Goal: Task Accomplishment & Management: Complete application form

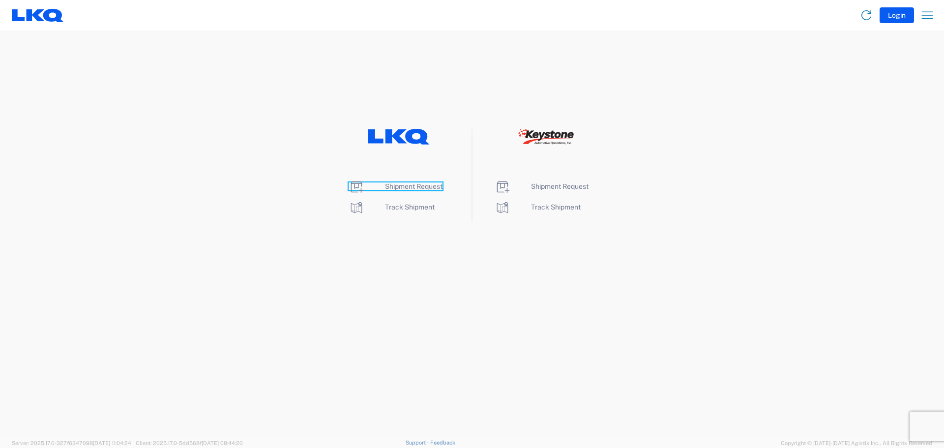
click at [405, 185] on span "Shipment Request" at bounding box center [414, 186] width 58 height 8
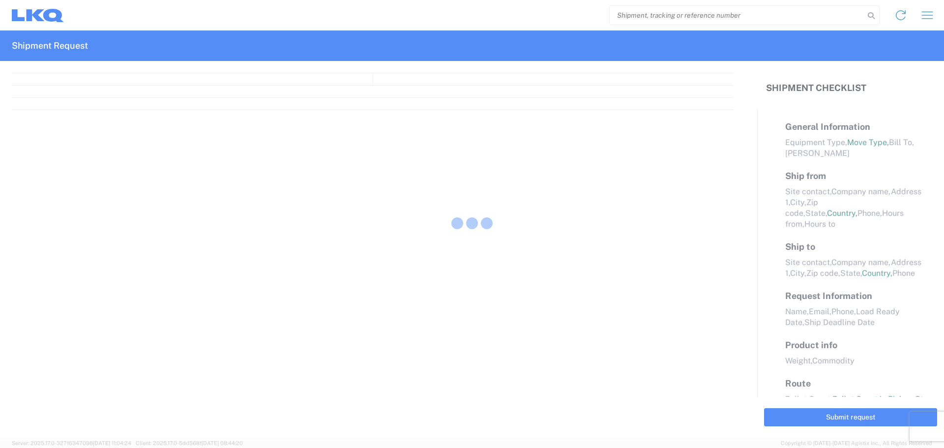
select select "FULL"
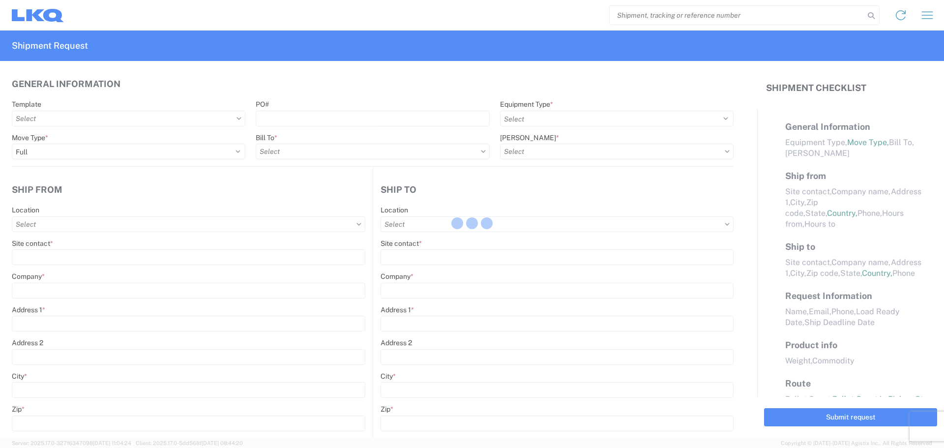
select select "LBS"
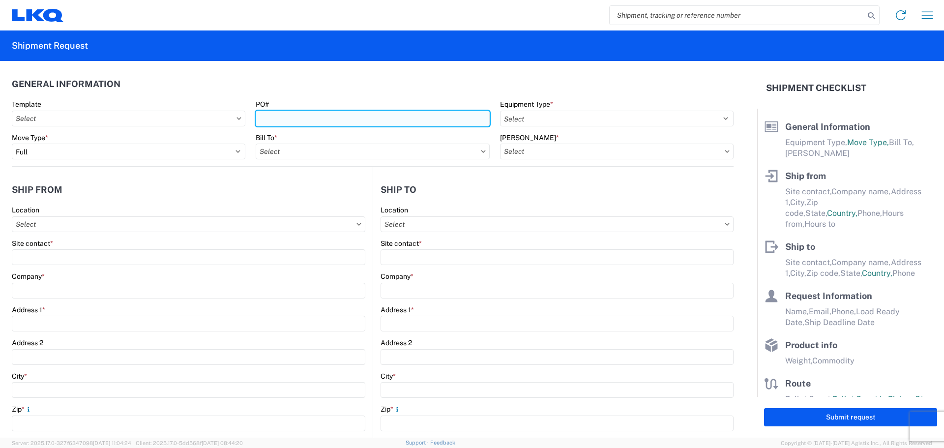
click at [363, 122] on input "PO#" at bounding box center [373, 119] width 234 height 16
type input "1148-014"
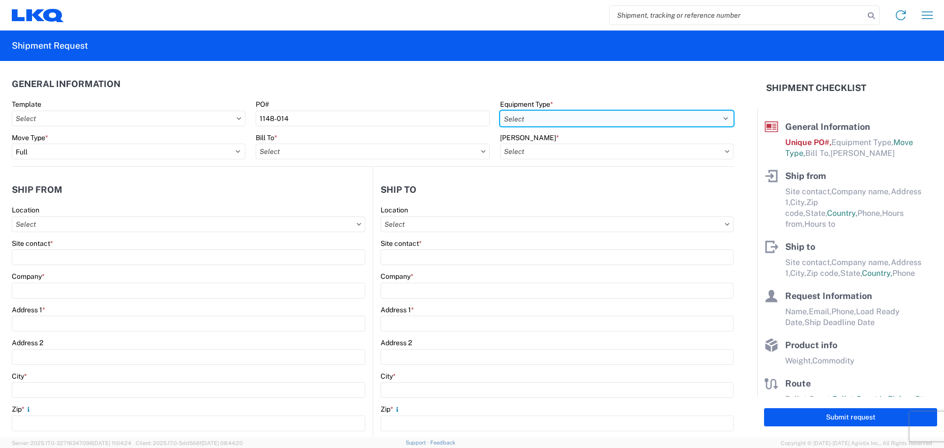
click at [563, 120] on select "Select 53’ Dry Van Flatbed Dropdeck (van) Lowboy (flatbed) Rail" at bounding box center [617, 119] width 234 height 16
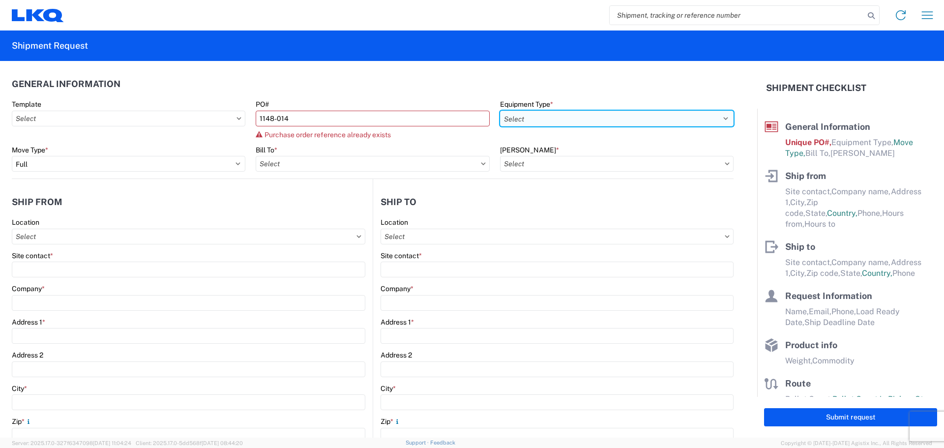
select select "STDV"
click at [500, 111] on select "Select 53’ Dry Van Flatbed Dropdeck (van) Lowboy (flatbed) Rail" at bounding box center [617, 119] width 234 height 16
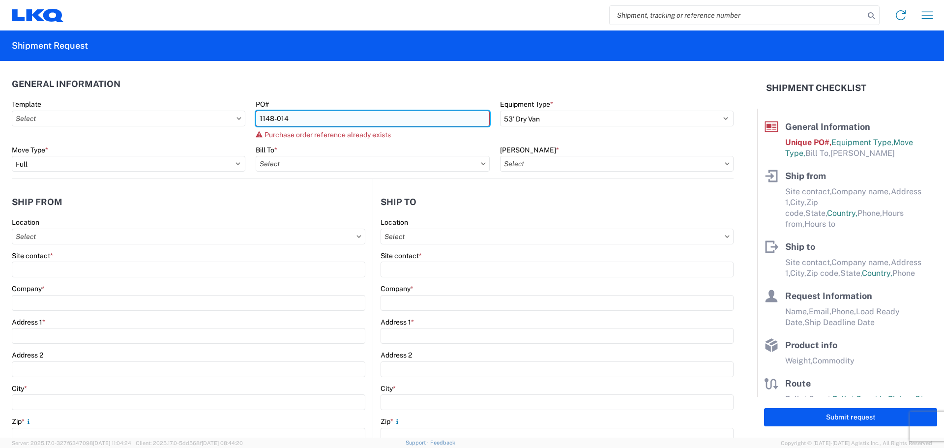
click at [332, 121] on input "1148-014" at bounding box center [373, 119] width 234 height 16
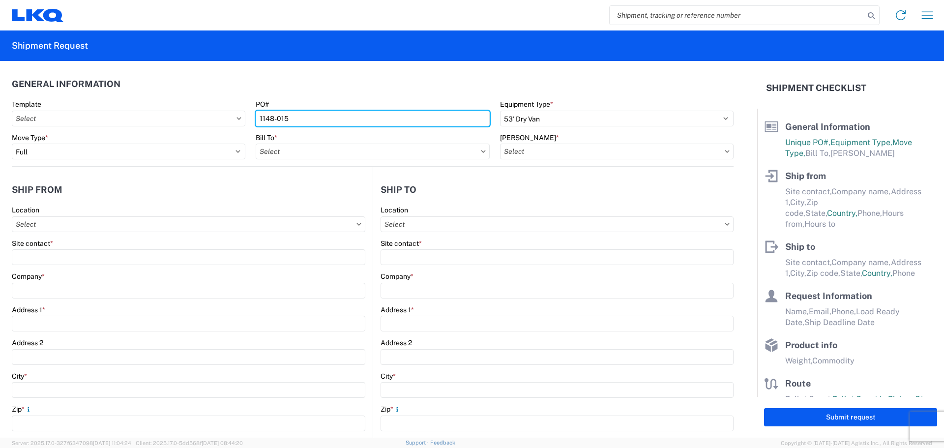
type input "1148-015"
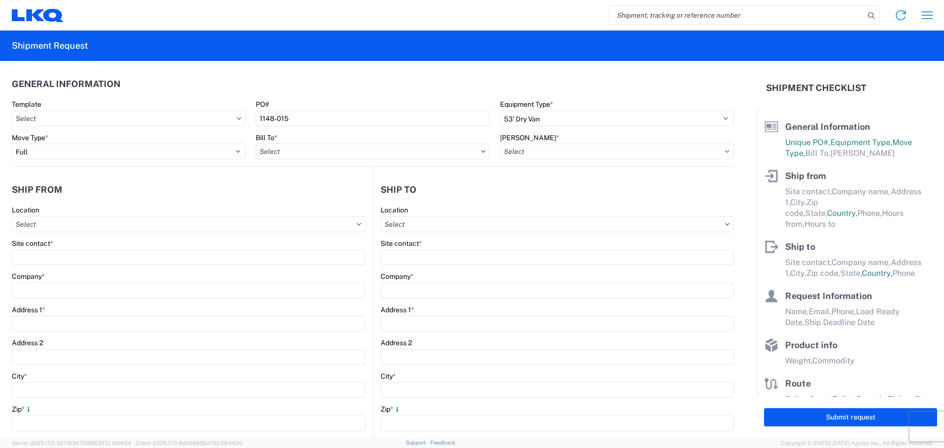
click at [379, 94] on header "General Information" at bounding box center [373, 84] width 722 height 22
click at [468, 150] on input "Bill To *" at bounding box center [373, 152] width 234 height 16
type input "1"
click at [404, 155] on input "Bill To *" at bounding box center [373, 152] width 234 height 16
click at [662, 151] on input "Bill Code *" at bounding box center [617, 152] width 234 height 16
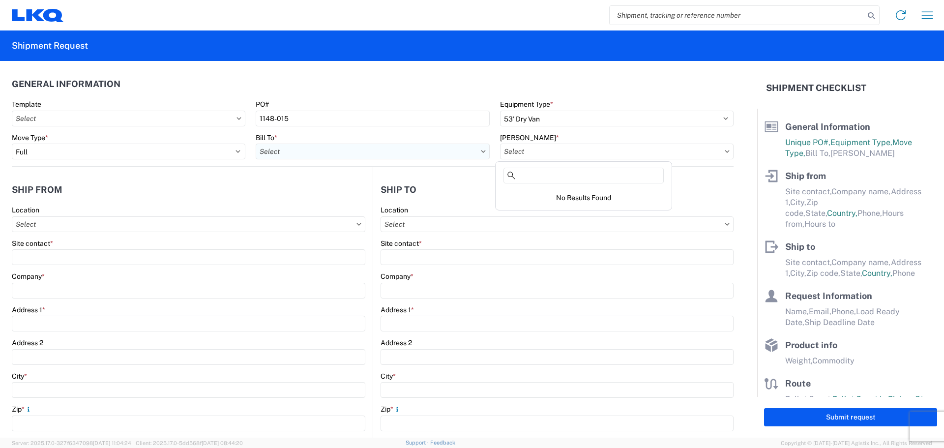
click at [294, 150] on input "Bill To *" at bounding box center [373, 152] width 234 height 16
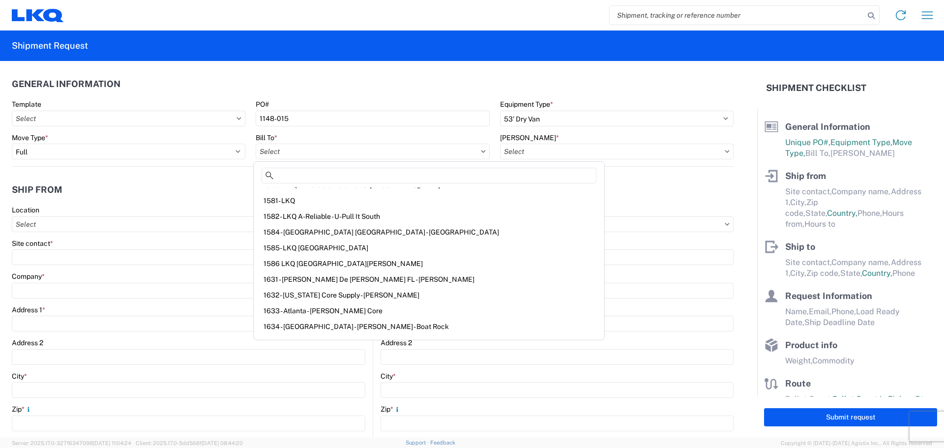
scroll to position [2262, 0]
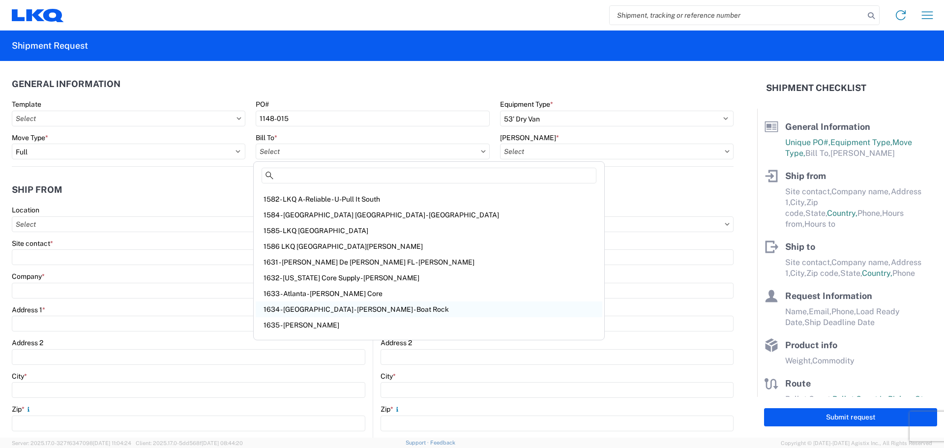
click at [354, 306] on div "1634 - Atlanta - Knopf - Boat Rock" at bounding box center [429, 309] width 347 height 16
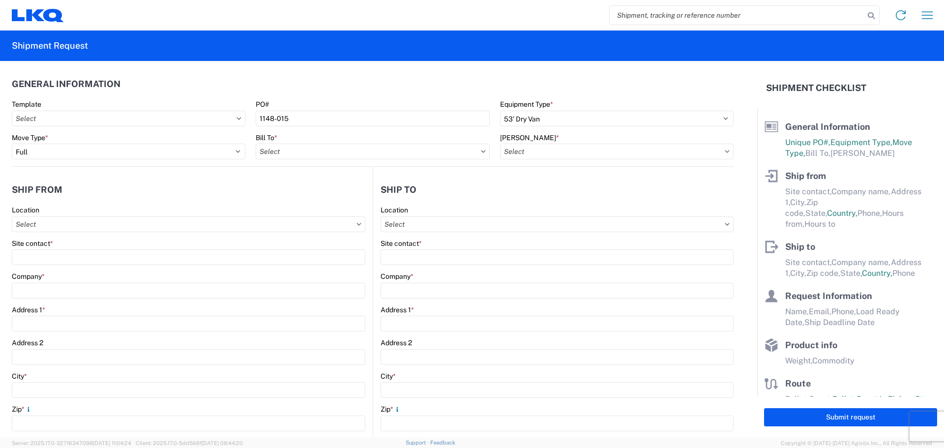
type input "1634 - Atlanta - Knopf - Boat Rock"
click at [601, 149] on input "Bill Code *" at bounding box center [617, 152] width 234 height 16
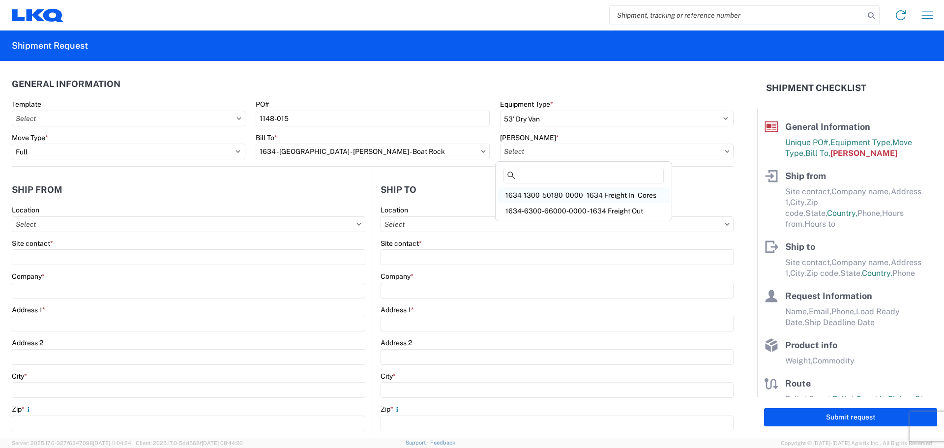
click at [639, 194] on div "1634-1300-50180-0000 - 1634 Freight In - Cores" at bounding box center [584, 195] width 172 height 16
type input "1634-1300-50180-0000 - 1634 Freight In - Cores"
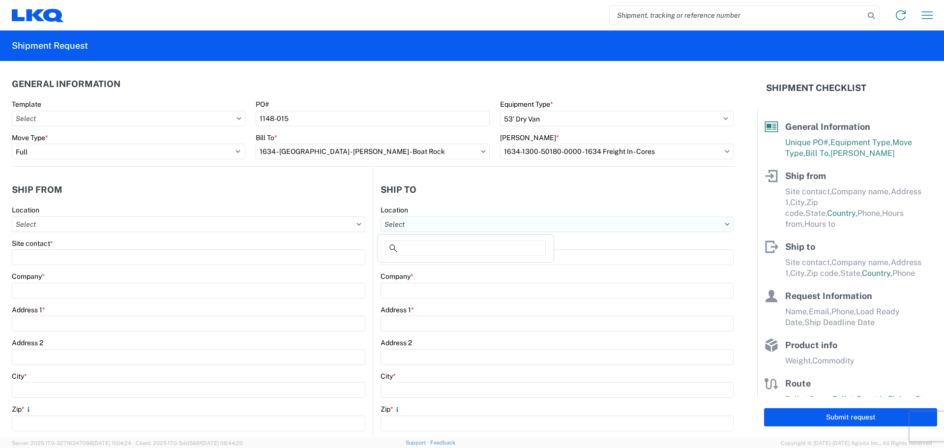
click at [365, 227] on input "Location" at bounding box center [189, 224] width 354 height 16
type input "1634"
click at [451, 267] on div "1634 - Atlanta - Knopf - Boat Rock" at bounding box center [476, 268] width 193 height 16
type input "1634 - Atlanta - Knopf - Boat Rock"
type input "LKQ Corporation"
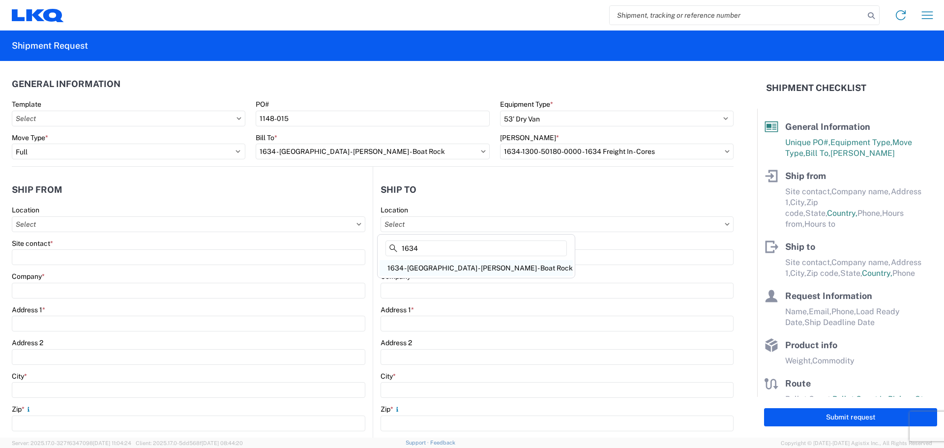
type input "6320 Boat Rock Blvd SW"
type input "Atlanta"
type input "30336"
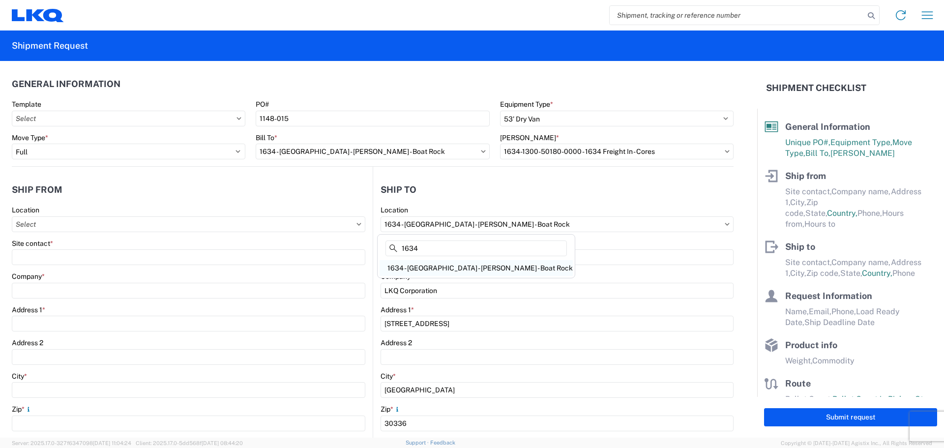
select select "US"
click at [96, 226] on input "Location" at bounding box center [189, 224] width 354 height 16
type input "1148"
click at [82, 266] on div "1148 - Monroe High End" at bounding box center [100, 268] width 172 height 16
type input "1148 - Monroe High End"
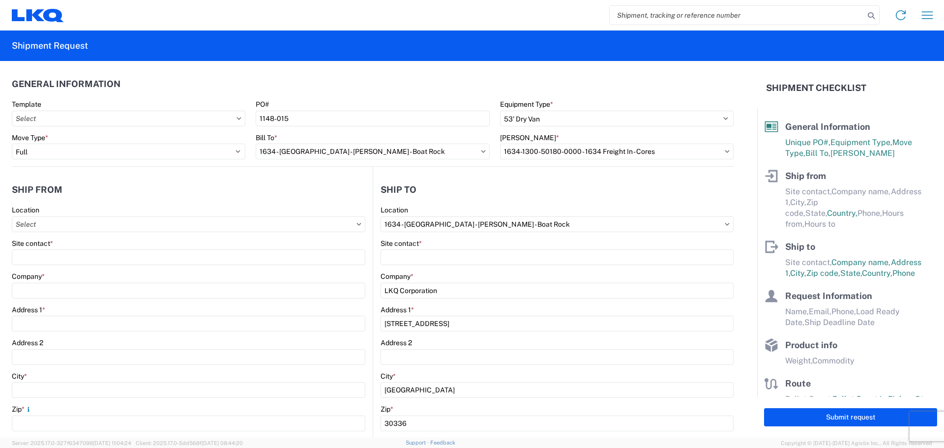
type input "LKQ Corporation"
type input "682 US Highway 78 NW (State Rt 1)"
type input "Monroe"
type input "30655"
select select "GA"
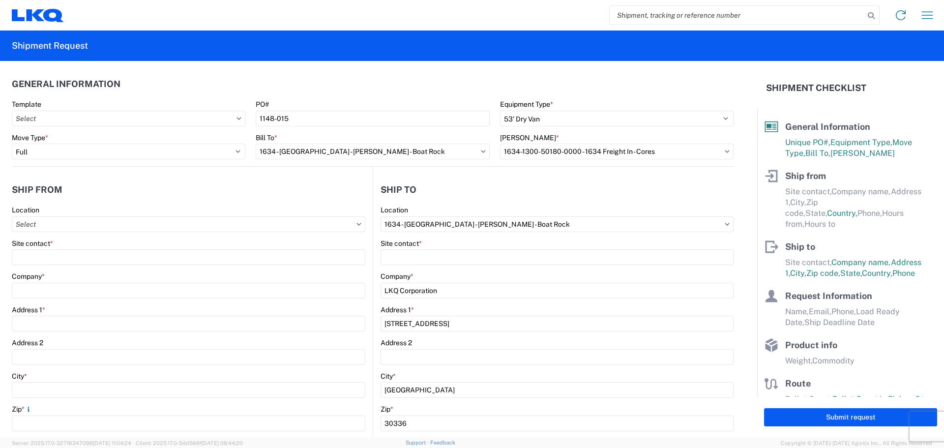
select select "US"
type input "07:00"
type input "17:00"
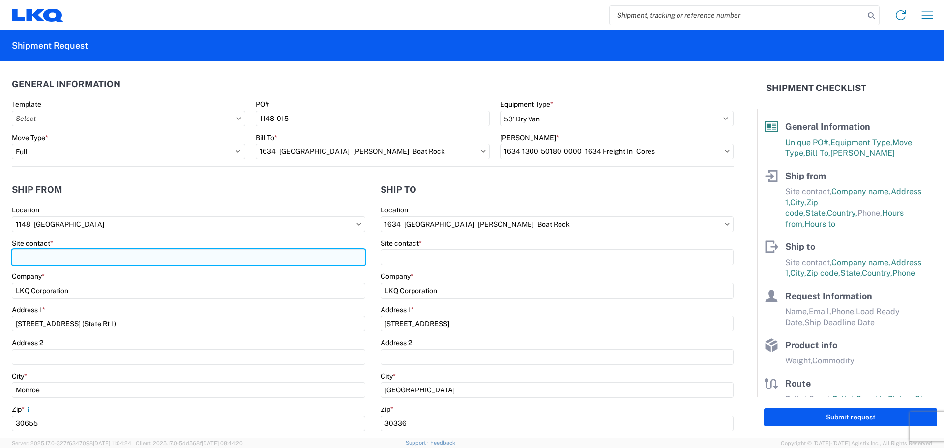
click at [64, 259] on input "Site contact *" at bounding box center [189, 257] width 354 height 16
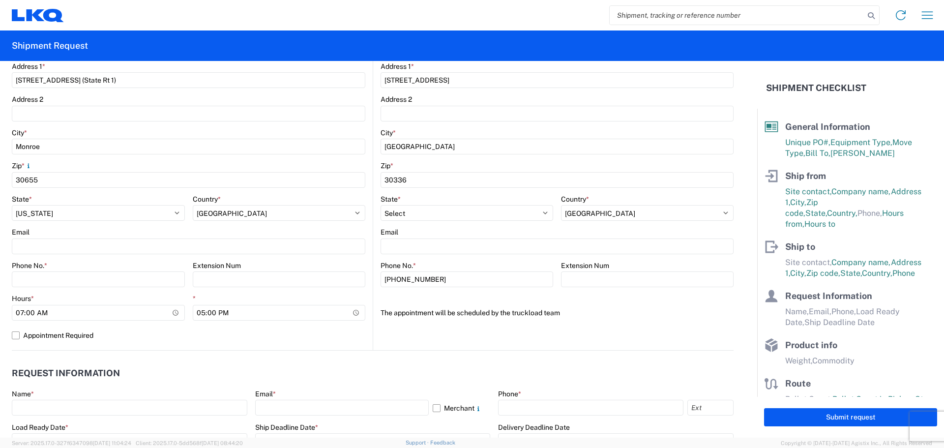
scroll to position [246, 0]
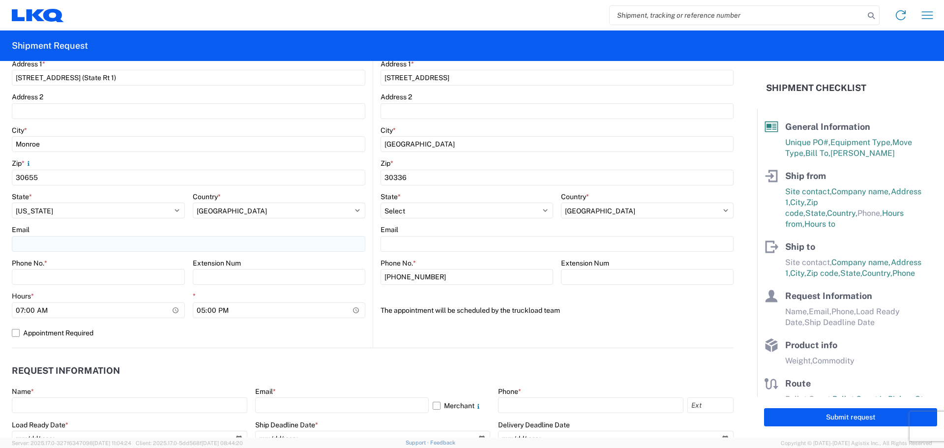
type input "Robert DeCesare"
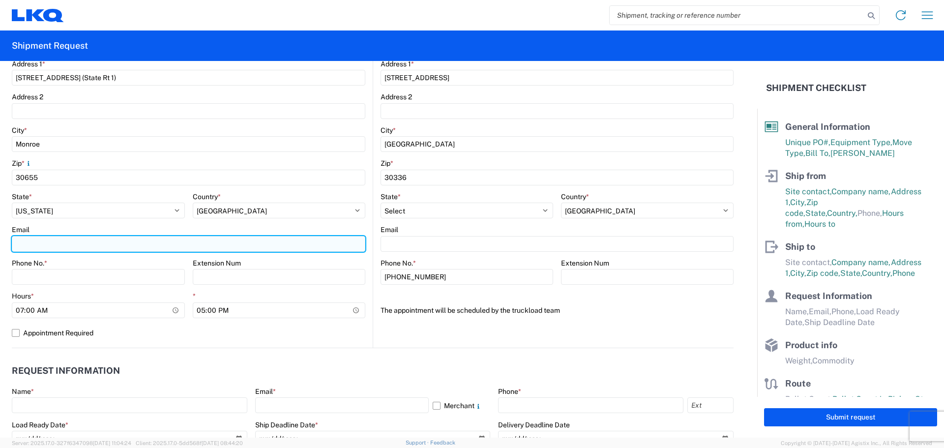
click at [52, 243] on input "Email" at bounding box center [189, 244] width 354 height 16
type input "rjdecesare@lkqcorp.com"
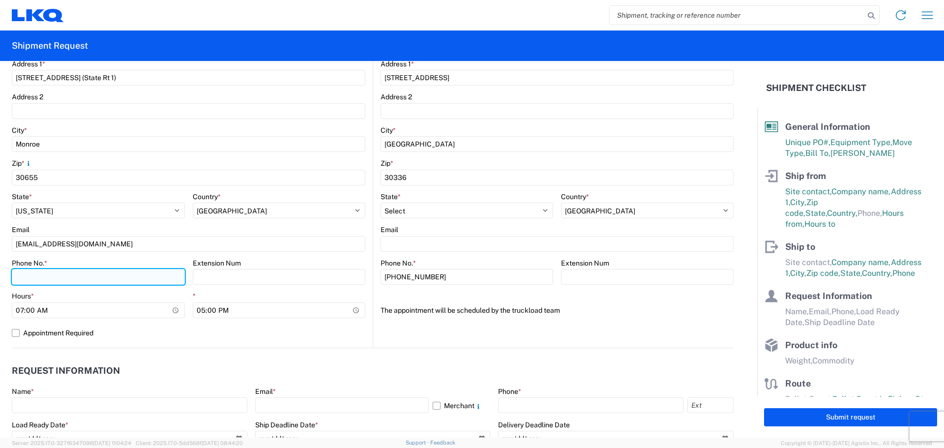
click at [56, 279] on input "Phone No. *" at bounding box center [98, 277] width 173 height 16
type input "7702834984"
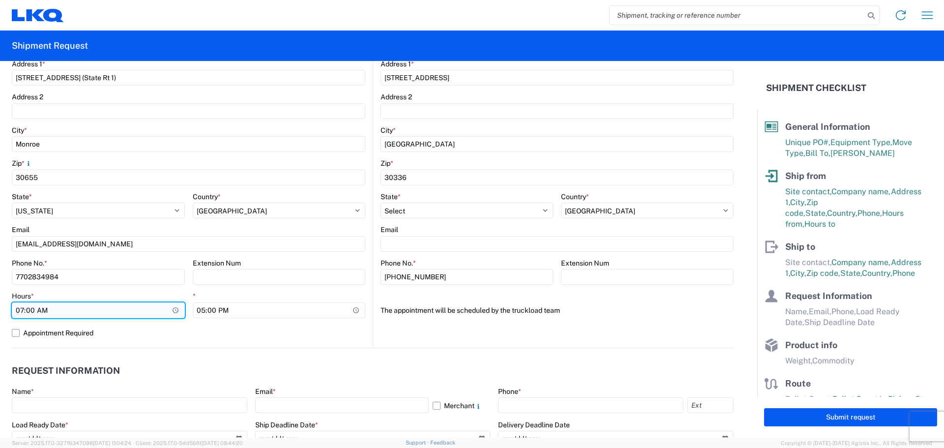
click at [92, 308] on input "07:00" at bounding box center [98, 310] width 173 height 16
type input "08:00"
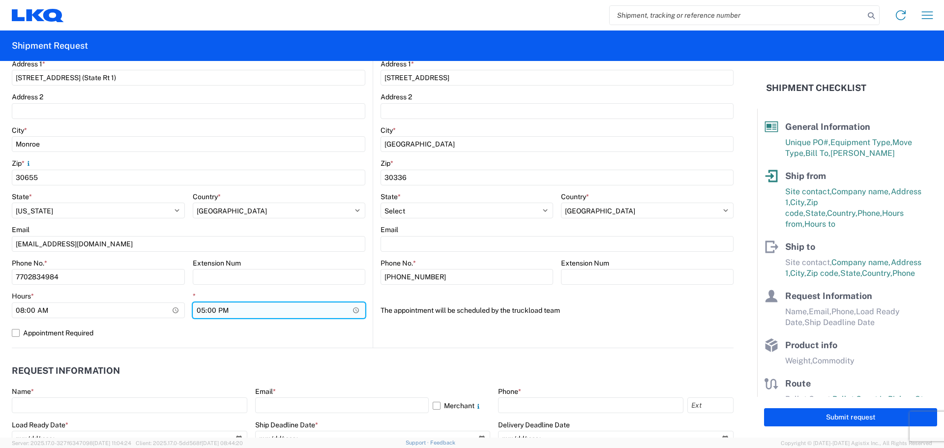
click at [217, 308] on input "17:00" at bounding box center [279, 310] width 173 height 16
click at [203, 309] on input "17:00" at bounding box center [279, 310] width 173 height 16
click at [198, 309] on input "17:00" at bounding box center [279, 310] width 173 height 16
type input "16:00"
click at [323, 362] on header "Request Information" at bounding box center [373, 371] width 722 height 22
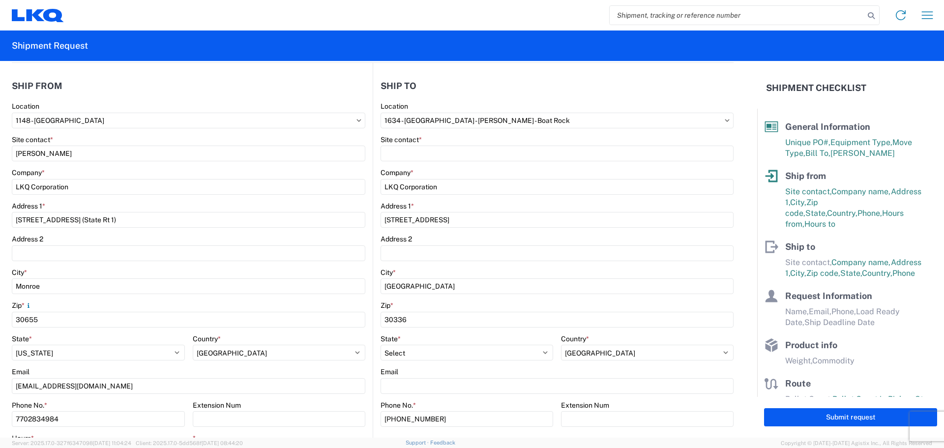
scroll to position [49, 0]
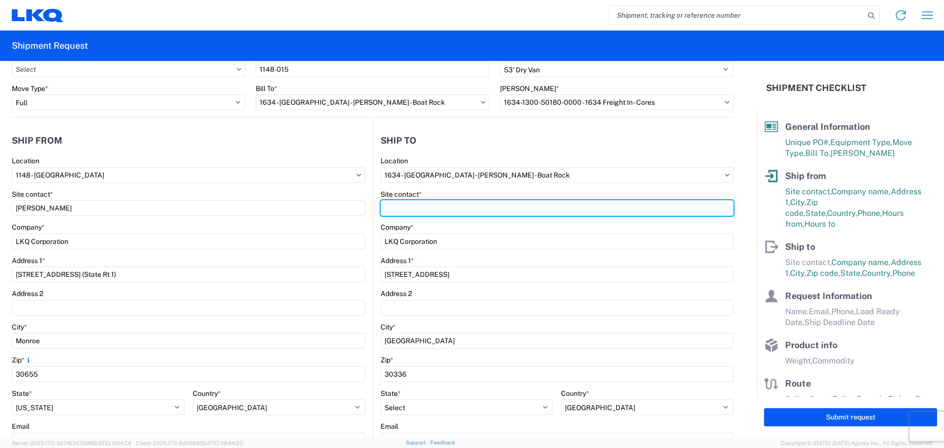
click at [449, 211] on input "Site contact *" at bounding box center [557, 208] width 353 height 16
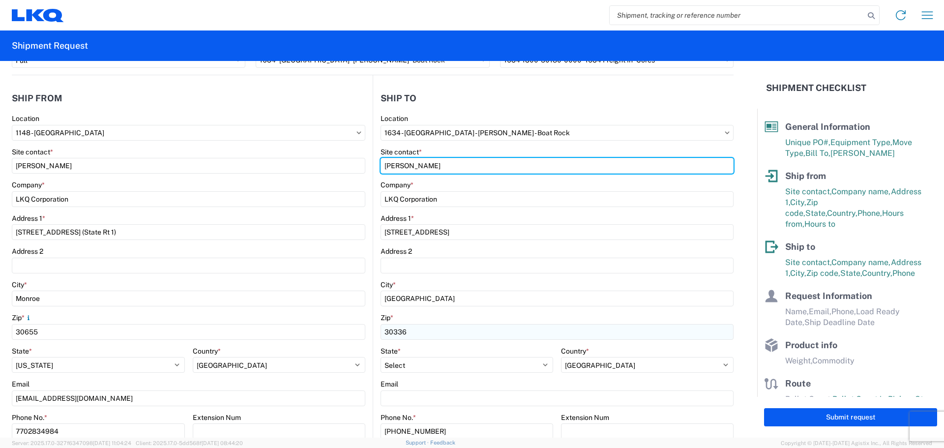
scroll to position [148, 0]
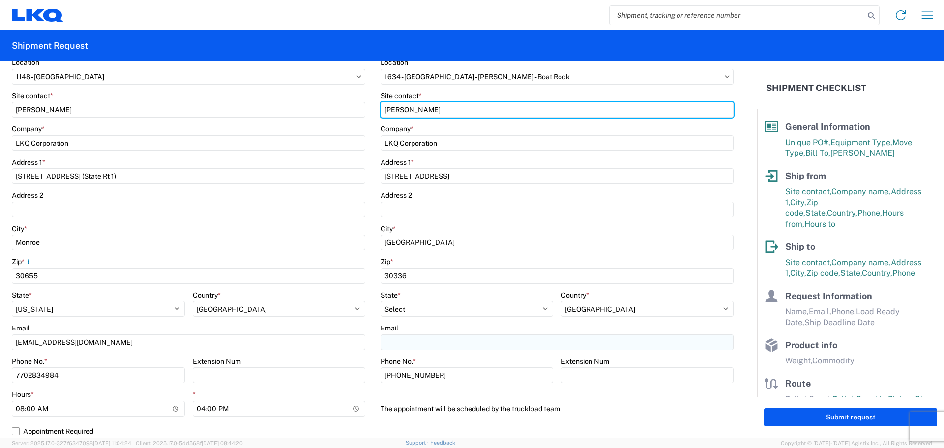
type input "Jason Voyles"
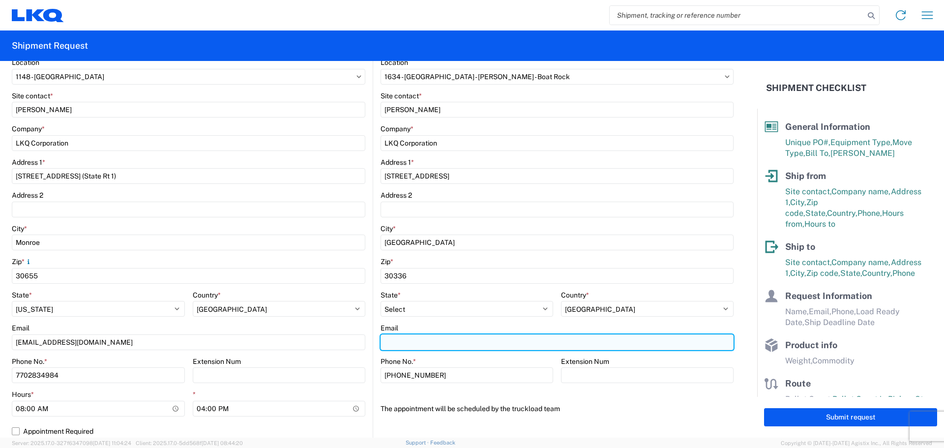
click at [401, 341] on input "Email" at bounding box center [557, 342] width 353 height 16
type input "mjvoyles@lkqcorp.com"
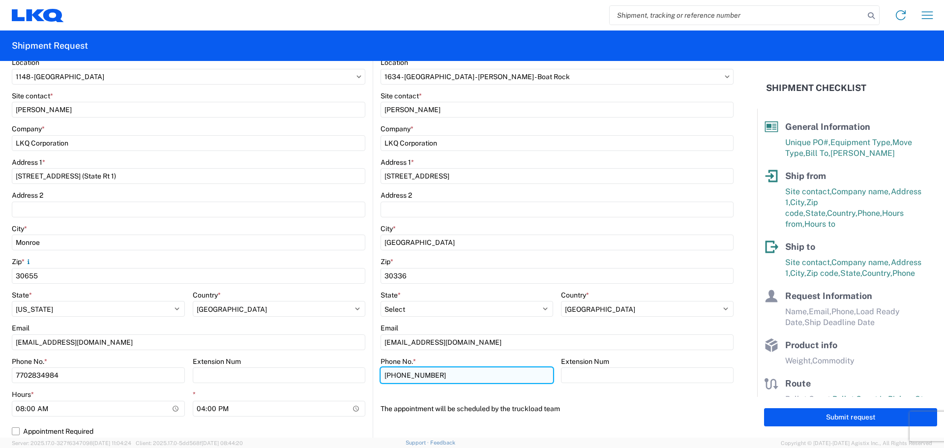
click at [480, 376] on input "678-399-8501" at bounding box center [467, 375] width 173 height 16
click at [600, 420] on agx-form-control-wrapper-v2 "The appointment will be scheduled by the truckload team" at bounding box center [557, 412] width 353 height 23
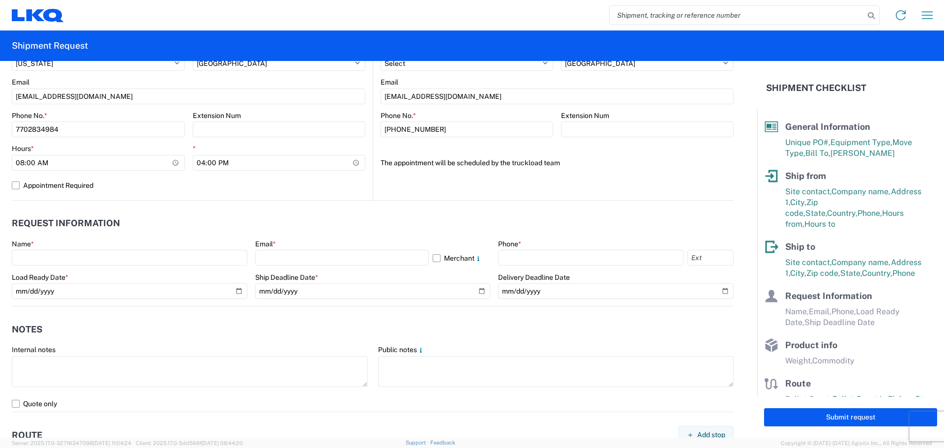
scroll to position [344, 0]
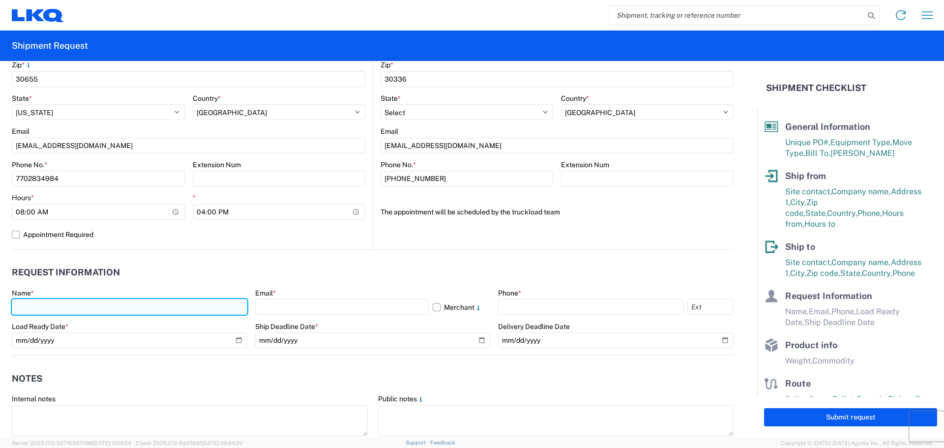
click at [112, 313] on input "text" at bounding box center [130, 307] width 236 height 16
type input "Robert DeCesare"
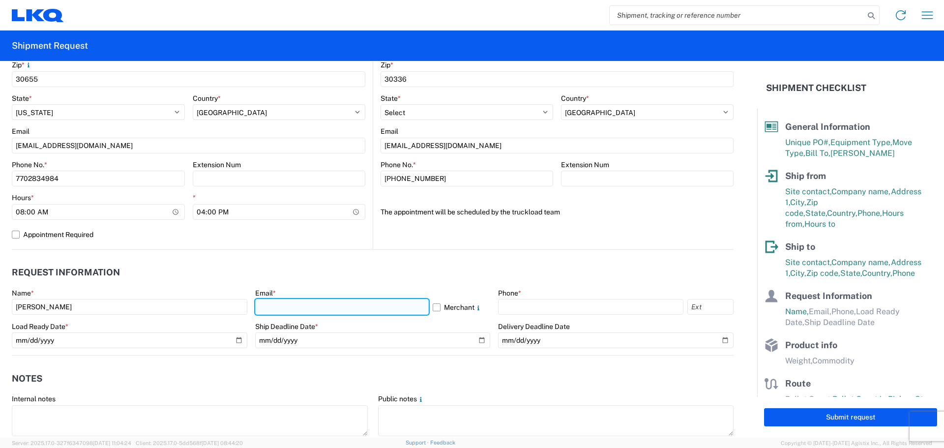
click at [293, 306] on input "text" at bounding box center [342, 307] width 174 height 16
type input "rjdecesare@lkqcorp.com"
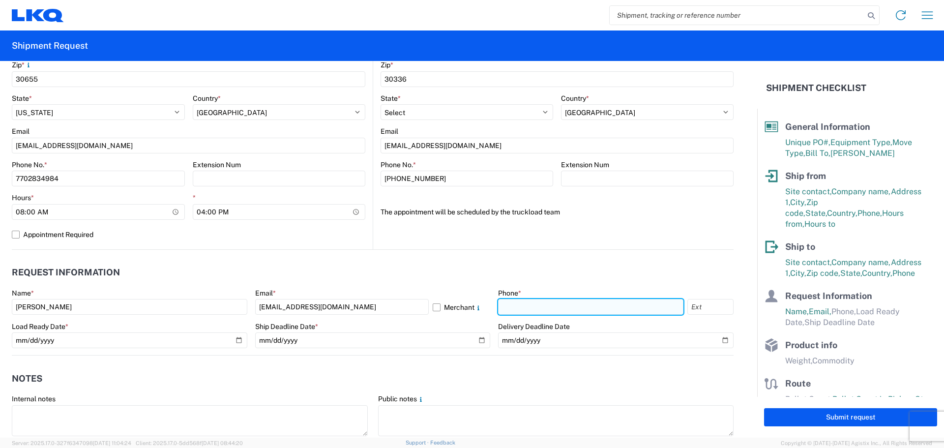
click at [535, 308] on input "text" at bounding box center [590, 307] width 185 height 16
type input "7702834984"
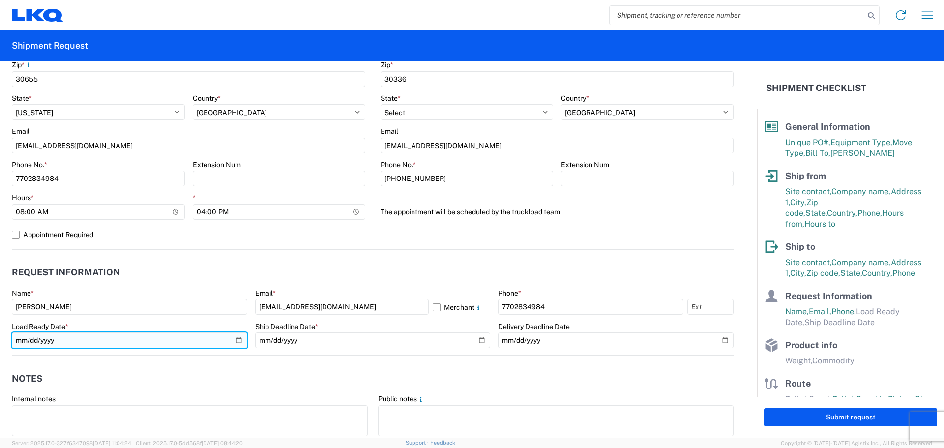
click at [235, 341] on input "date" at bounding box center [130, 340] width 236 height 16
type input "2025-08-19"
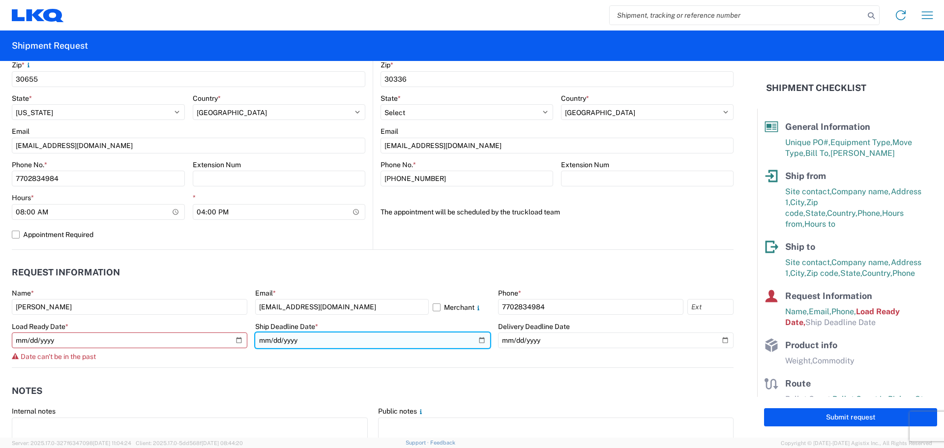
click at [478, 340] on input "date" at bounding box center [373, 340] width 236 height 16
type input "2025-08-26"
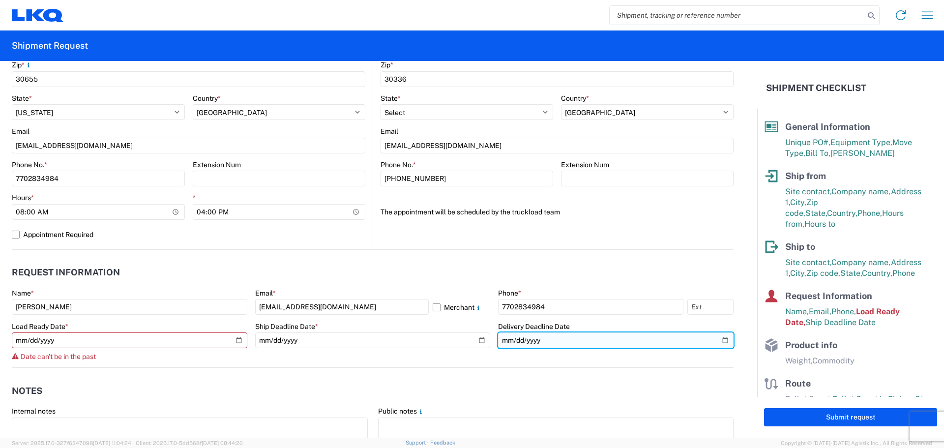
click at [719, 340] on input "date" at bounding box center [616, 340] width 236 height 16
type input "2025-08-27"
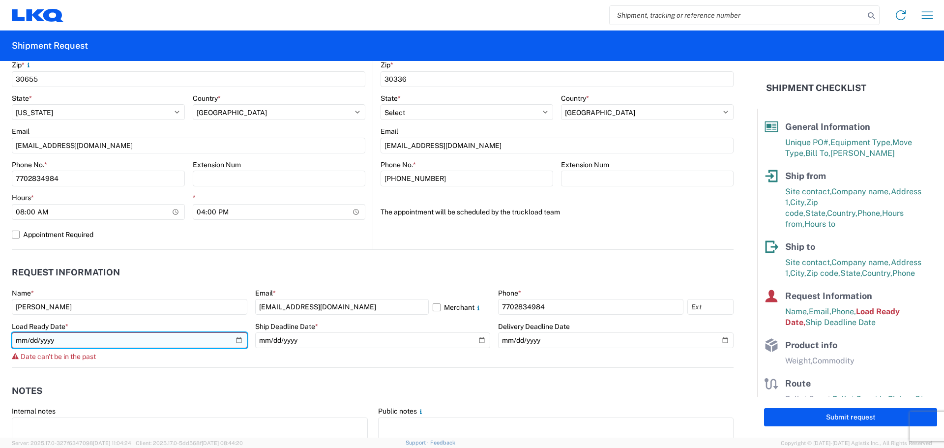
click at [165, 339] on input "2025-08-19" at bounding box center [130, 340] width 236 height 16
click at [34, 339] on input "2025-08-19" at bounding box center [130, 340] width 236 height 16
click at [32, 339] on input "2025-08-19" at bounding box center [130, 340] width 236 height 16
type input "2025-08-20"
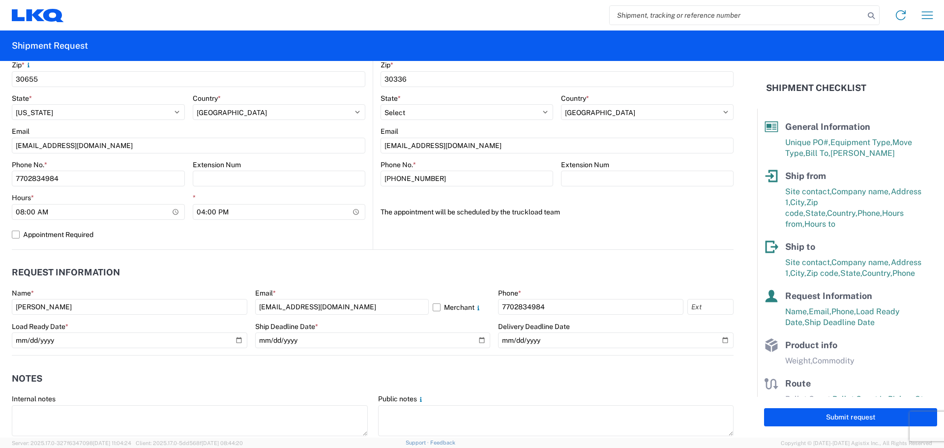
click at [220, 270] on header "Request Information" at bounding box center [373, 273] width 722 height 22
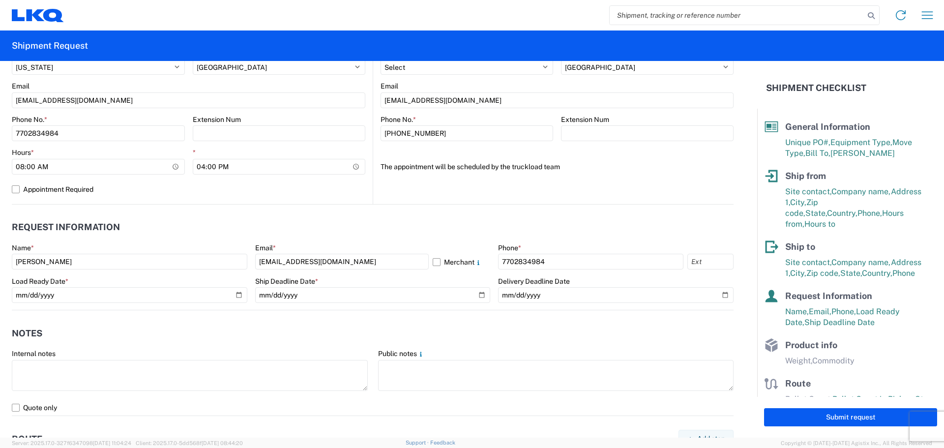
scroll to position [590, 0]
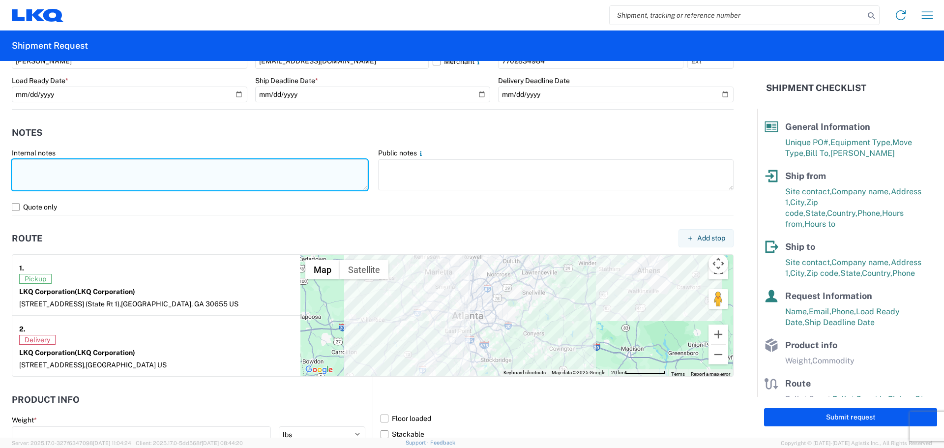
click at [89, 172] on textarea at bounding box center [190, 174] width 356 height 31
click at [52, 172] on textarea at bounding box center [190, 174] width 356 height 31
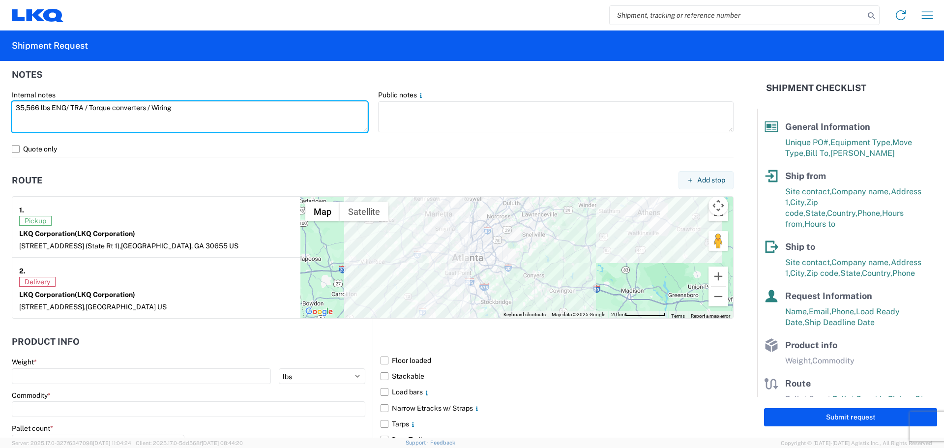
scroll to position [738, 0]
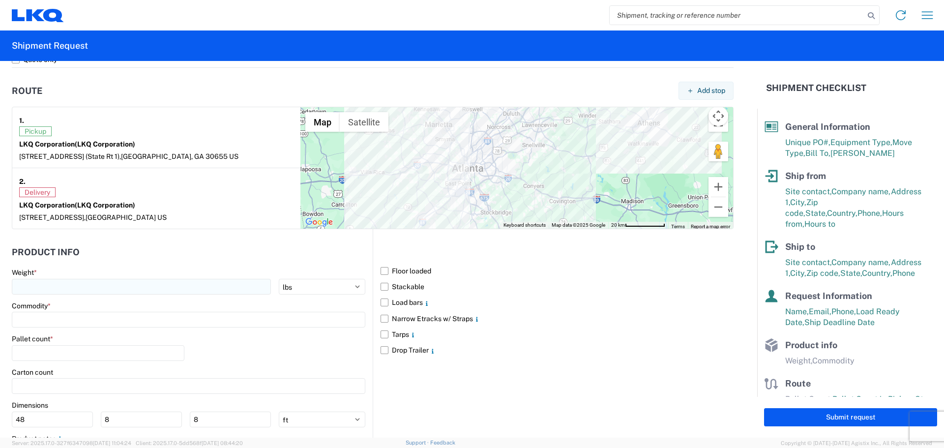
type textarea "35,566 lbs ENG/ TRA / Torque converters / Wiring"
click at [165, 287] on input "number" at bounding box center [141, 287] width 259 height 16
type input "35566"
click at [116, 322] on input at bounding box center [189, 320] width 354 height 16
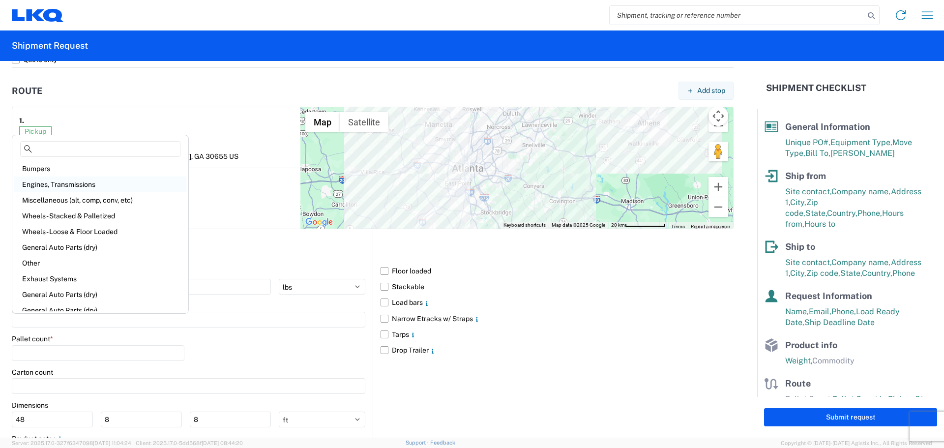
click at [81, 183] on div "Engines, Transmissions" at bounding box center [100, 185] width 172 height 16
type input "Engines, Transmissions"
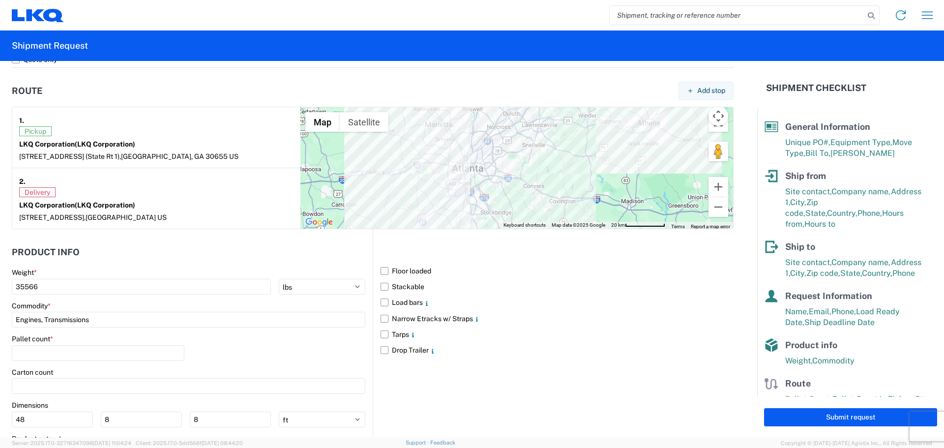
click at [383, 272] on label "Floor loaded" at bounding box center [557, 271] width 353 height 16
click at [0, 0] on input "Floor loaded" at bounding box center [0, 0] width 0 height 0
click at [107, 347] on input "number" at bounding box center [98, 353] width 173 height 16
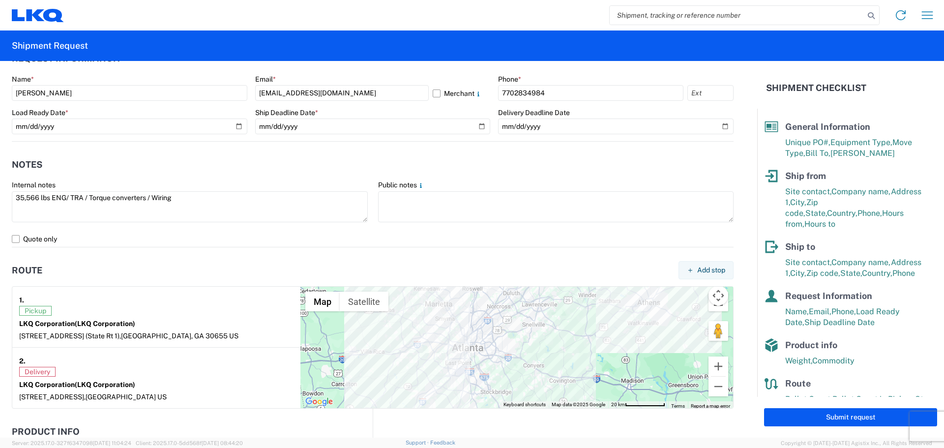
scroll to position [557, 0]
type input "22"
click at [360, 264] on header "Route Add stop" at bounding box center [373, 271] width 722 height 22
click at [842, 418] on button "Submit request" at bounding box center [850, 417] width 173 height 18
select select "US"
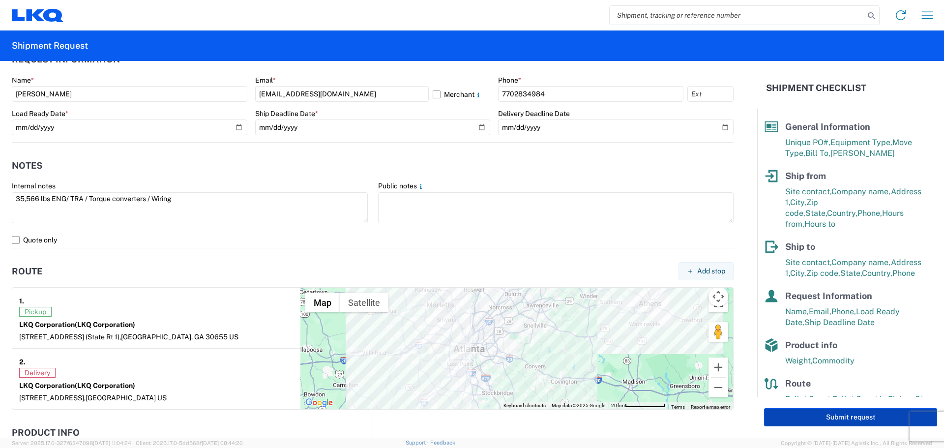
select select "US"
